Goal: Transaction & Acquisition: Purchase product/service

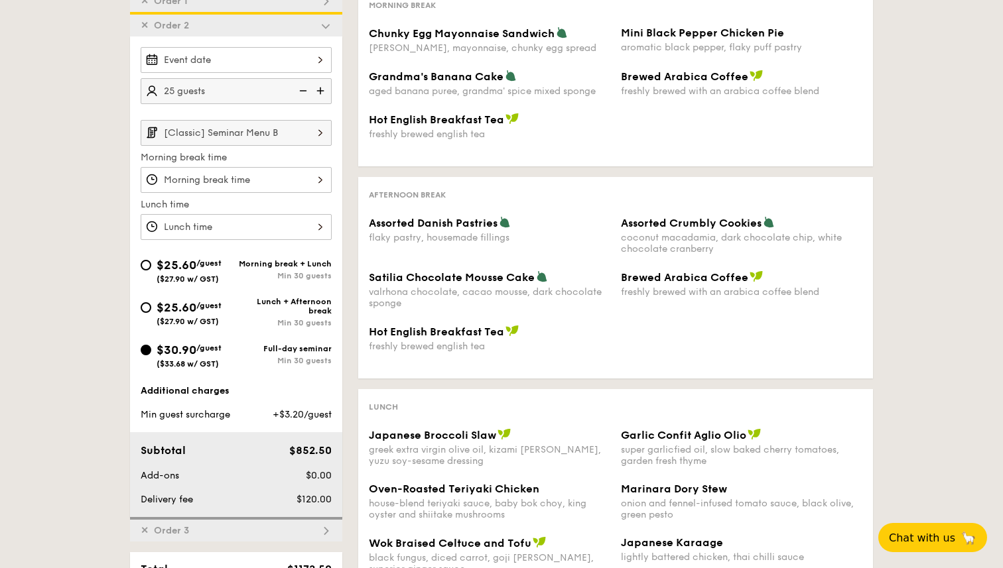
scroll to position [350, 0]
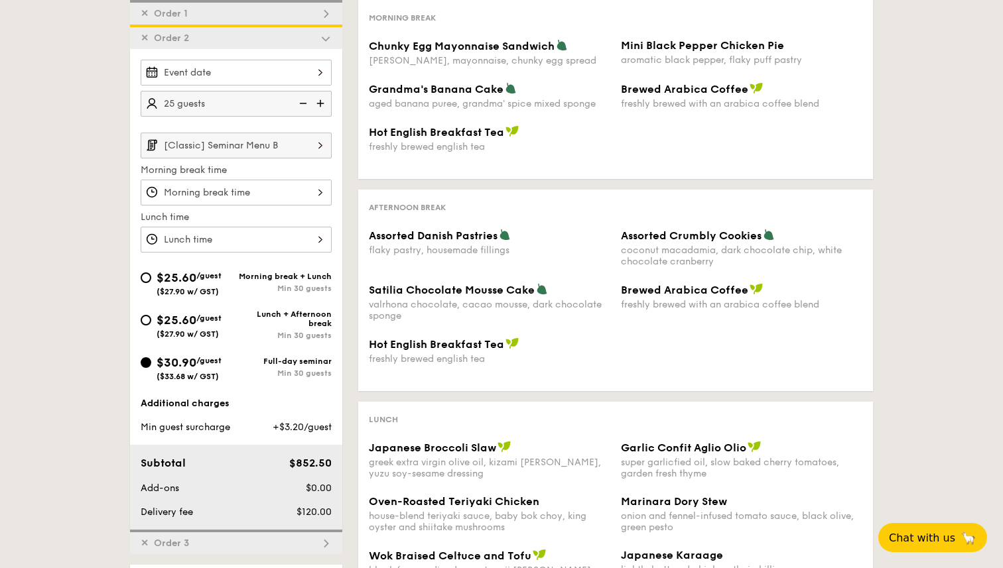
click at [304, 107] on img at bounding box center [302, 103] width 20 height 25
type input "20 guests"
click at [304, 107] on img at bounding box center [302, 103] width 20 height 25
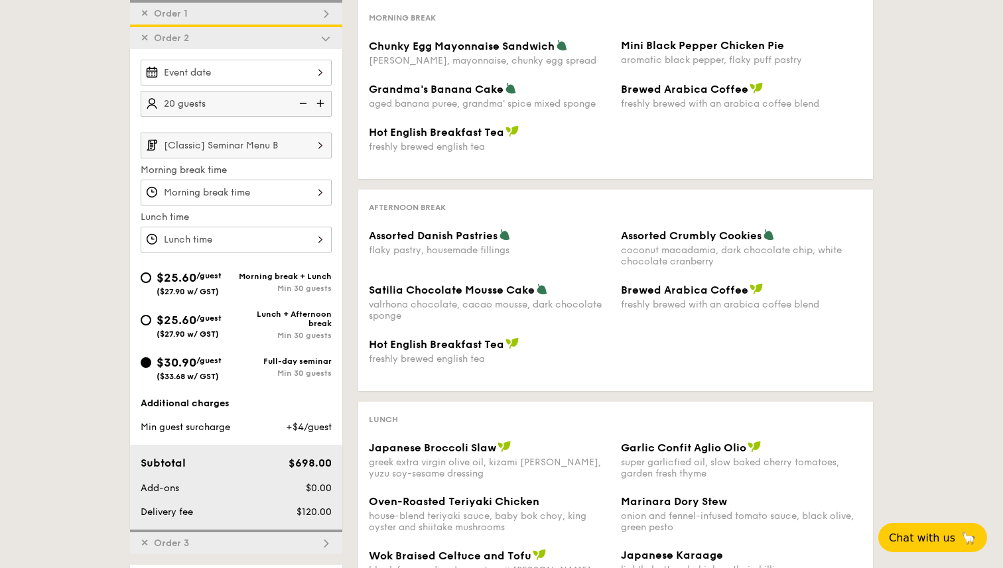
click at [304, 107] on img at bounding box center [302, 103] width 20 height 25
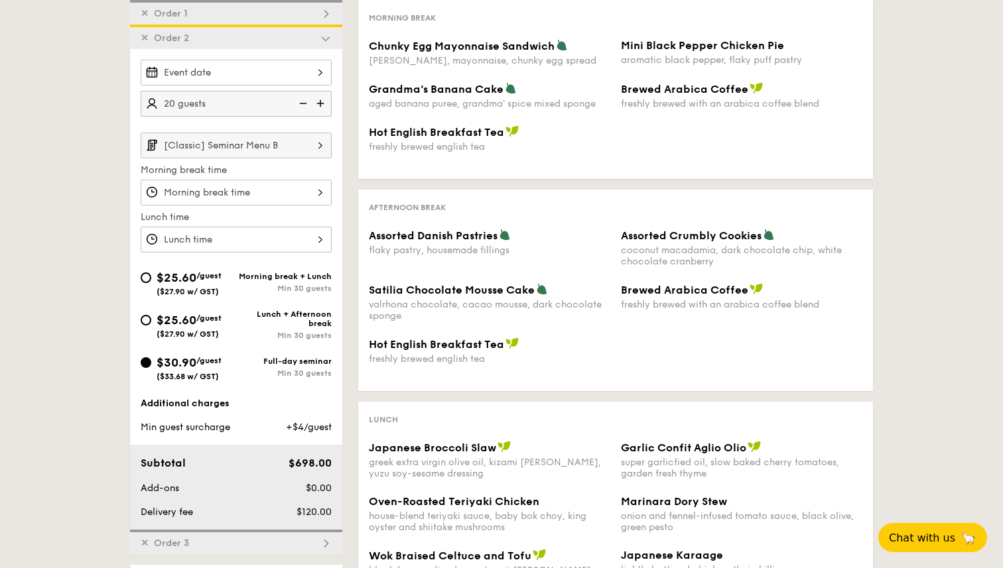
click at [304, 107] on img at bounding box center [302, 103] width 20 height 25
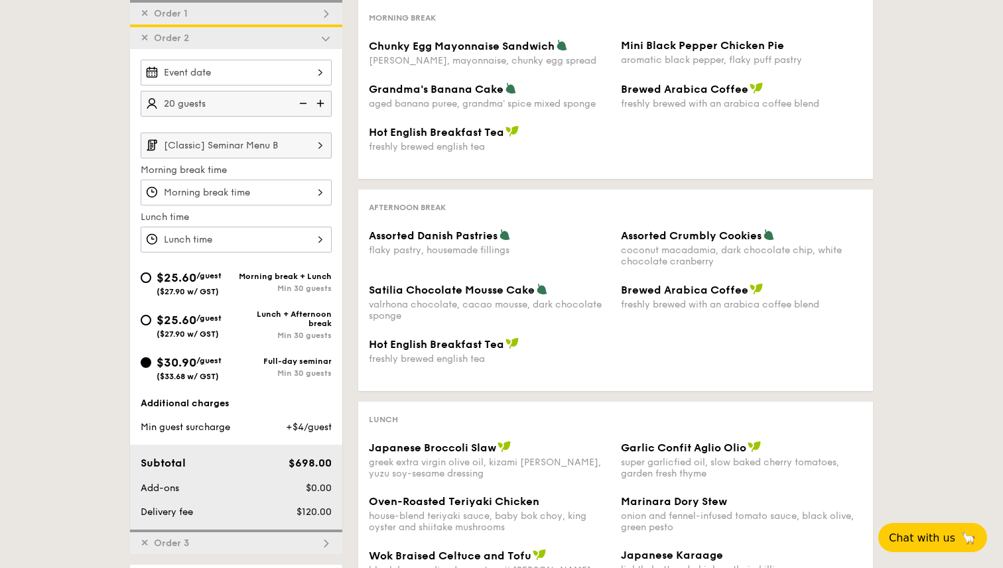
click at [304, 107] on img at bounding box center [302, 103] width 20 height 25
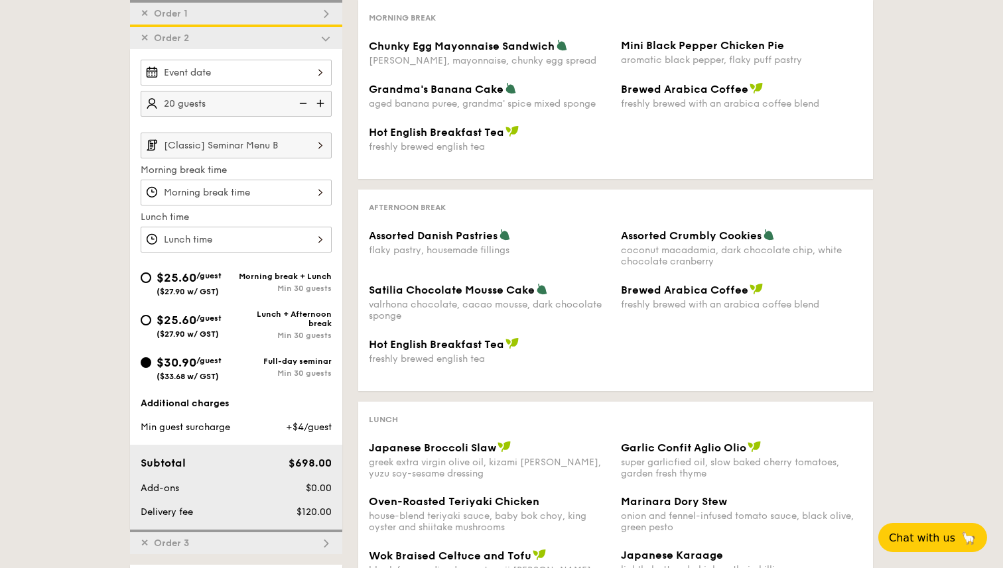
click at [304, 107] on img at bounding box center [302, 103] width 20 height 25
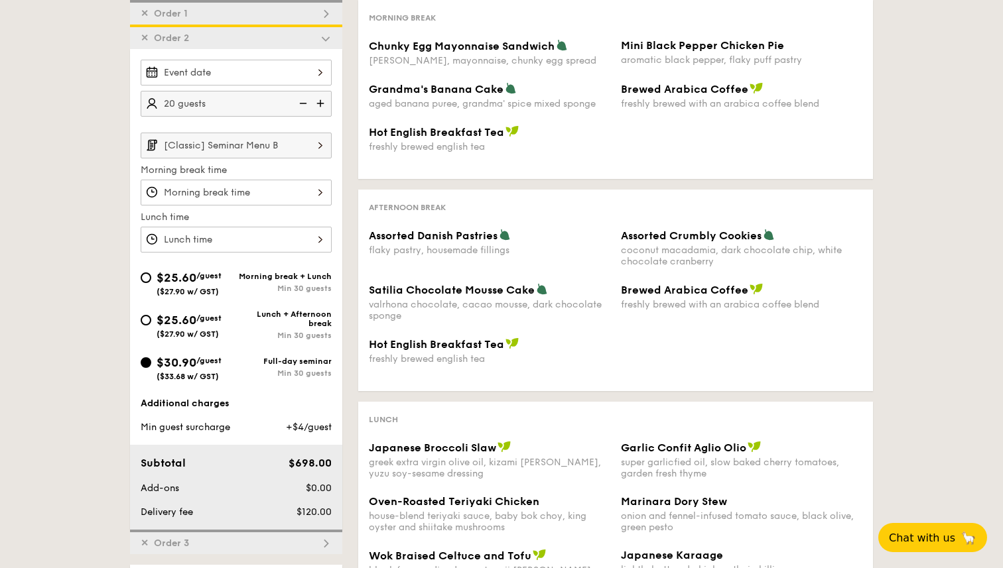
click at [304, 107] on img at bounding box center [302, 103] width 20 height 25
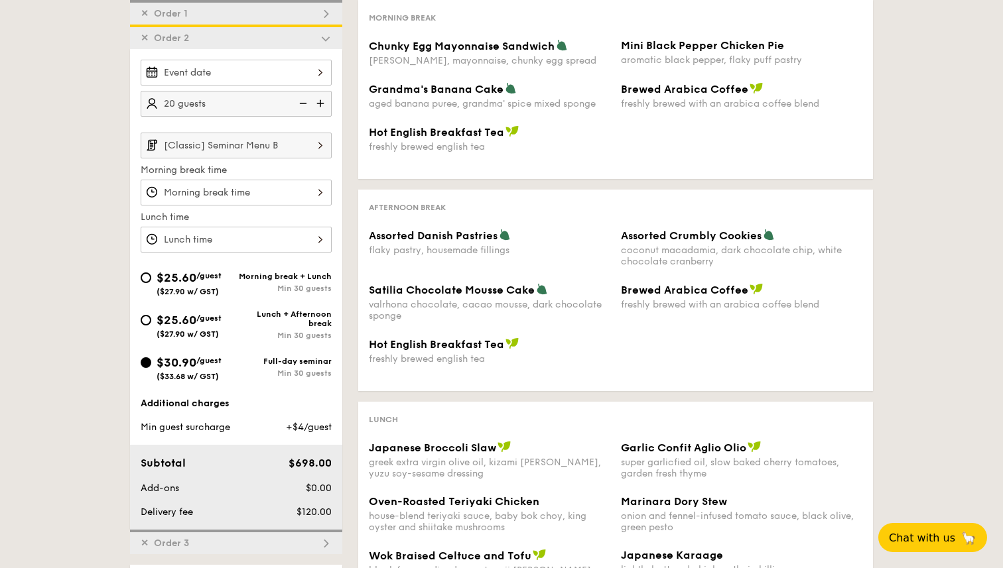
click at [304, 107] on img at bounding box center [302, 103] width 20 height 25
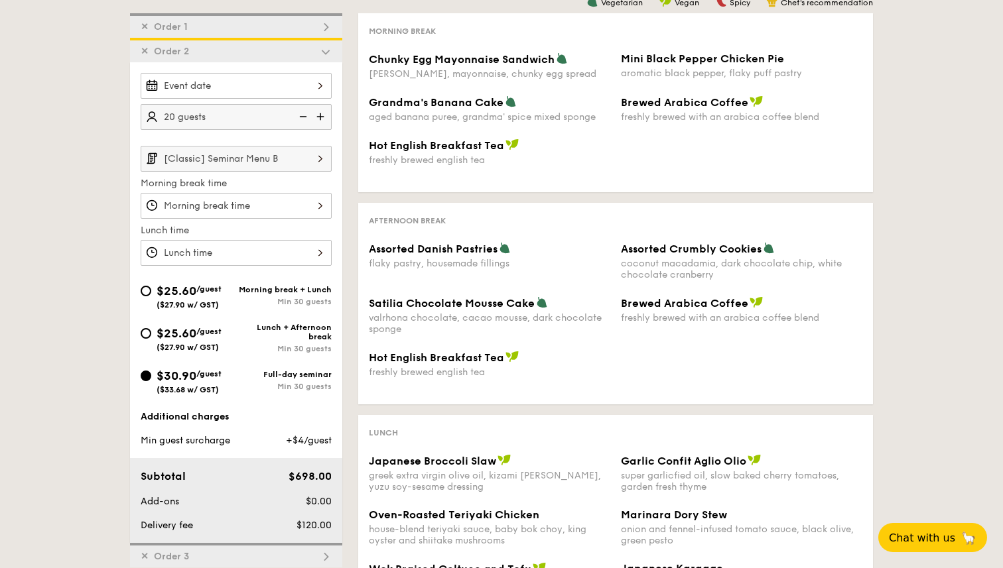
scroll to position [331, 0]
